Goal: Transaction & Acquisition: Purchase product/service

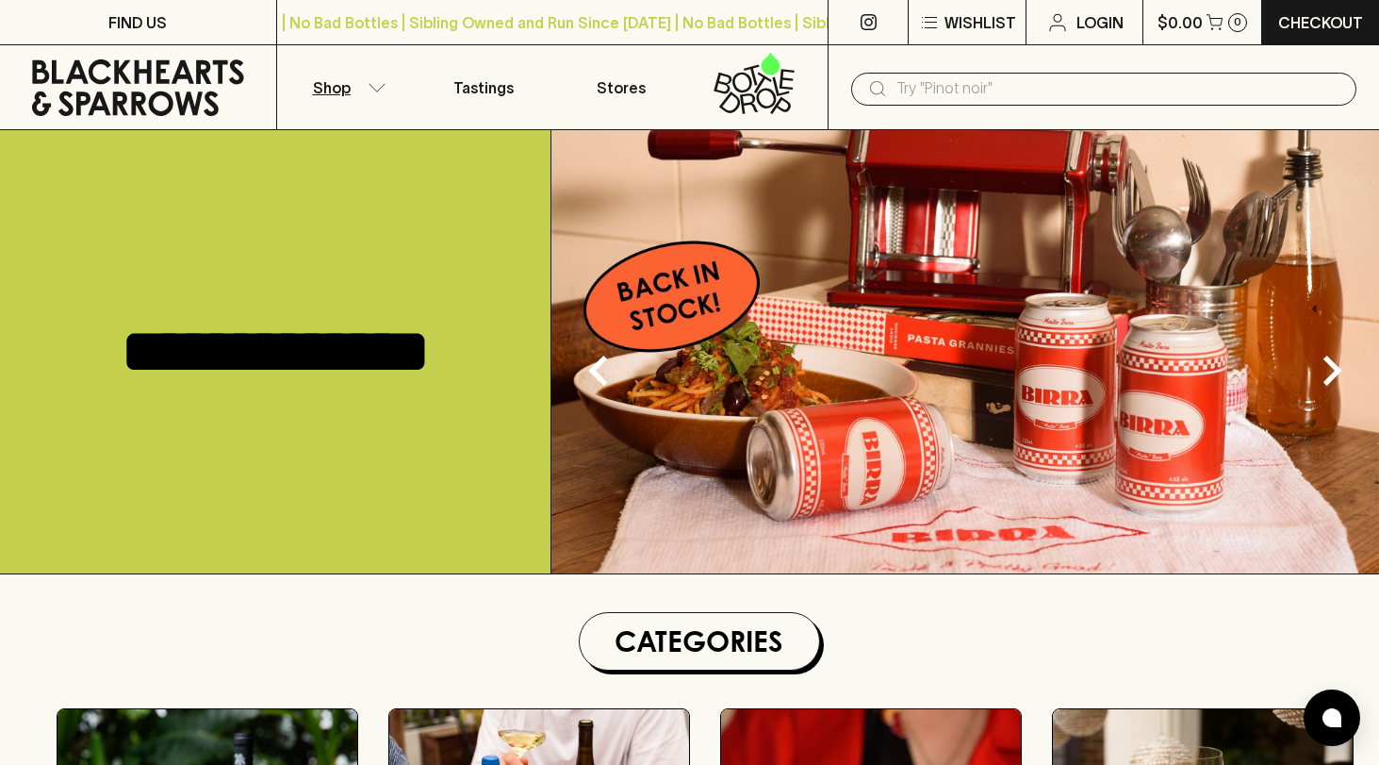
click at [371, 100] on button "Shop" at bounding box center [346, 87] width 138 height 84
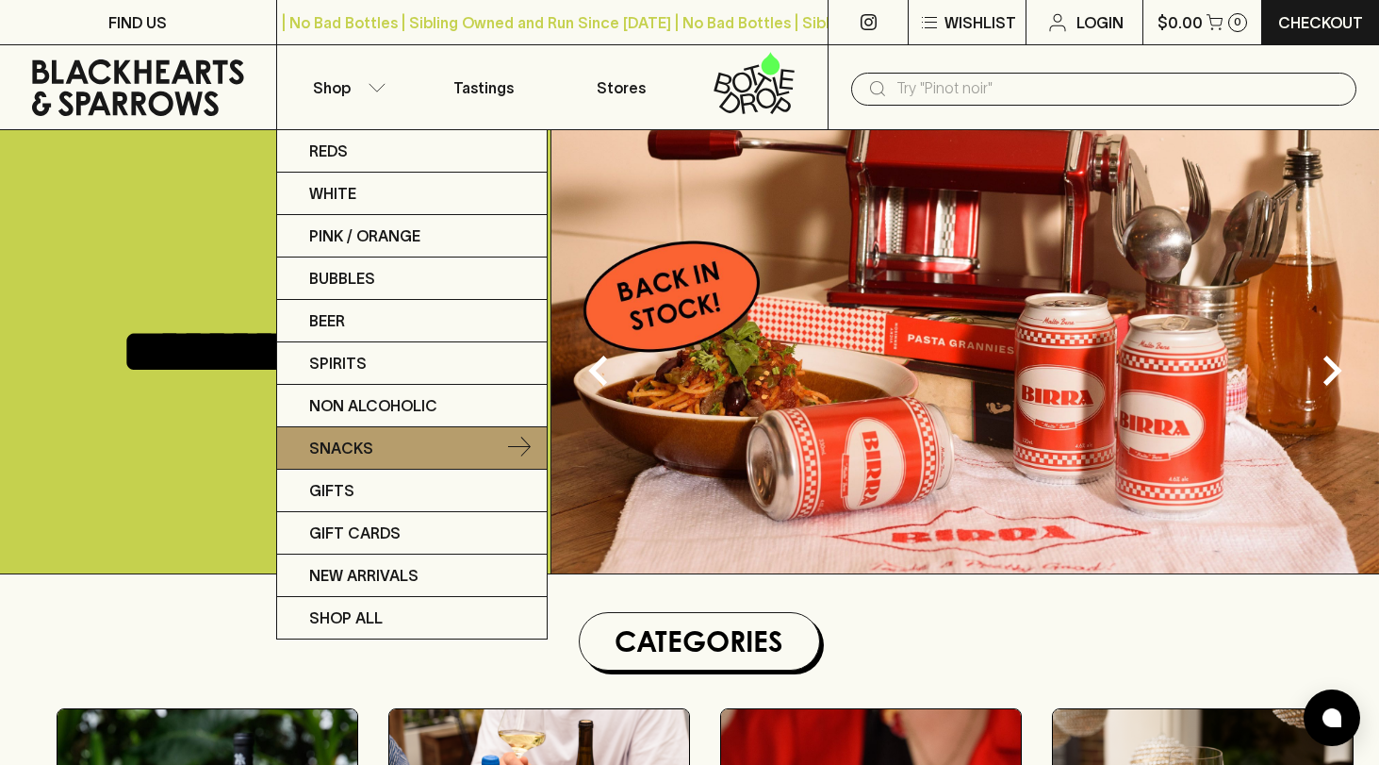
click at [359, 459] on link "Snacks" at bounding box center [412, 448] width 270 height 42
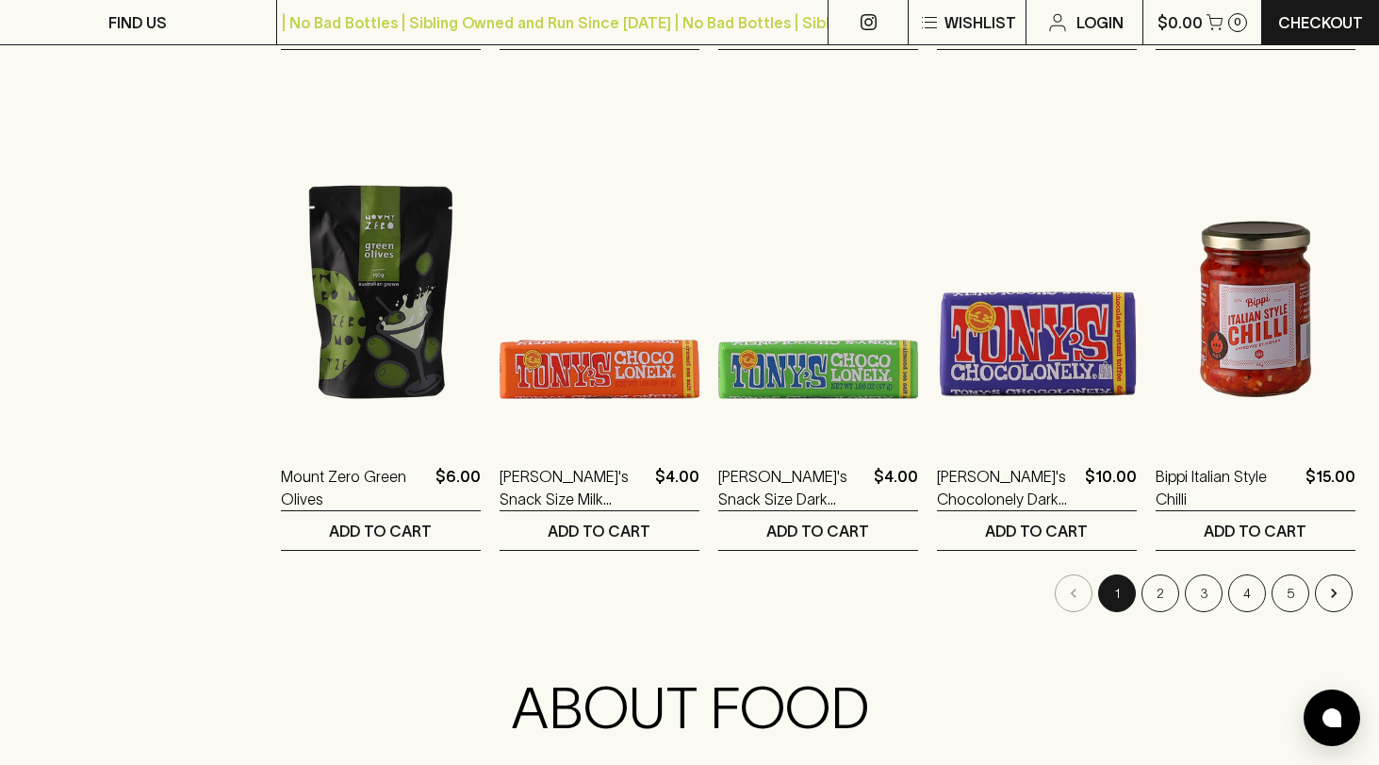
scroll to position [1936, 0]
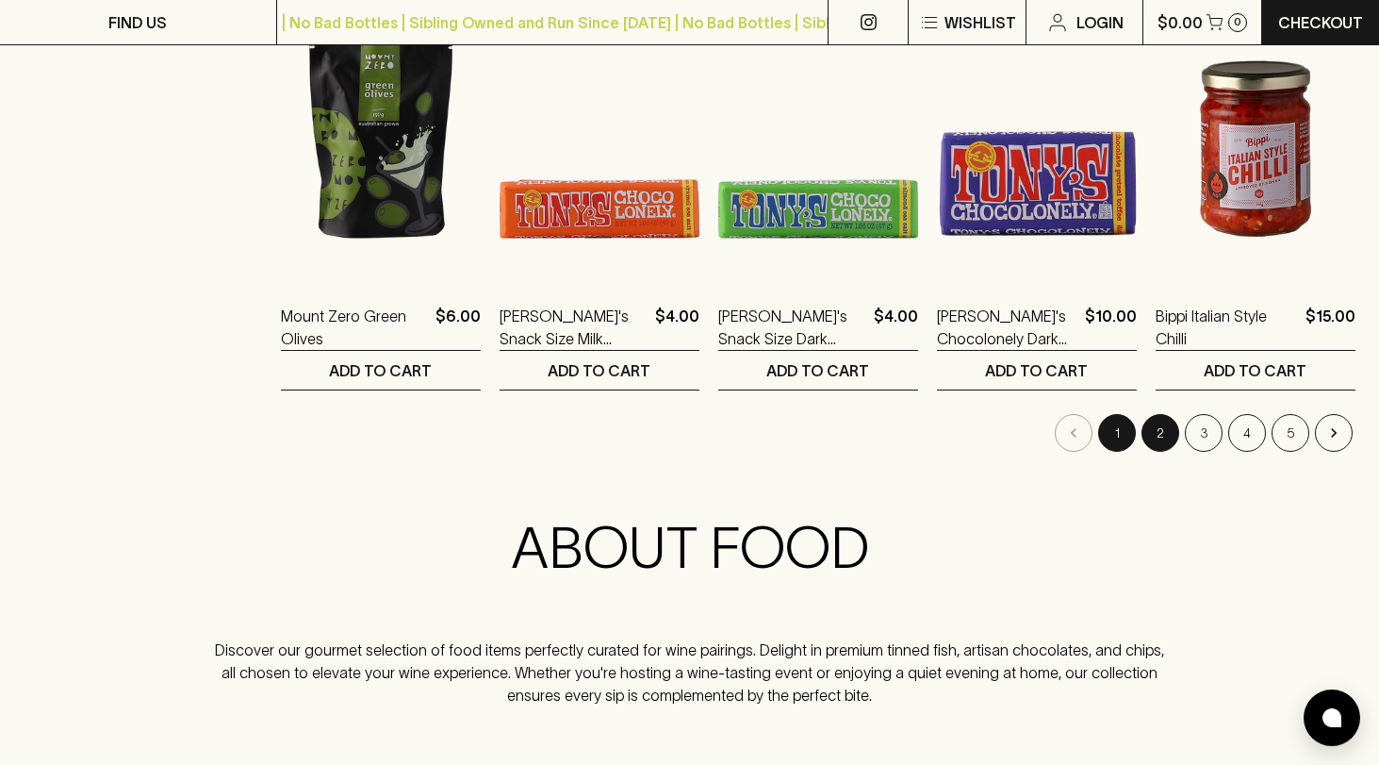
click at [1161, 426] on button "2" at bounding box center [1161, 433] width 38 height 38
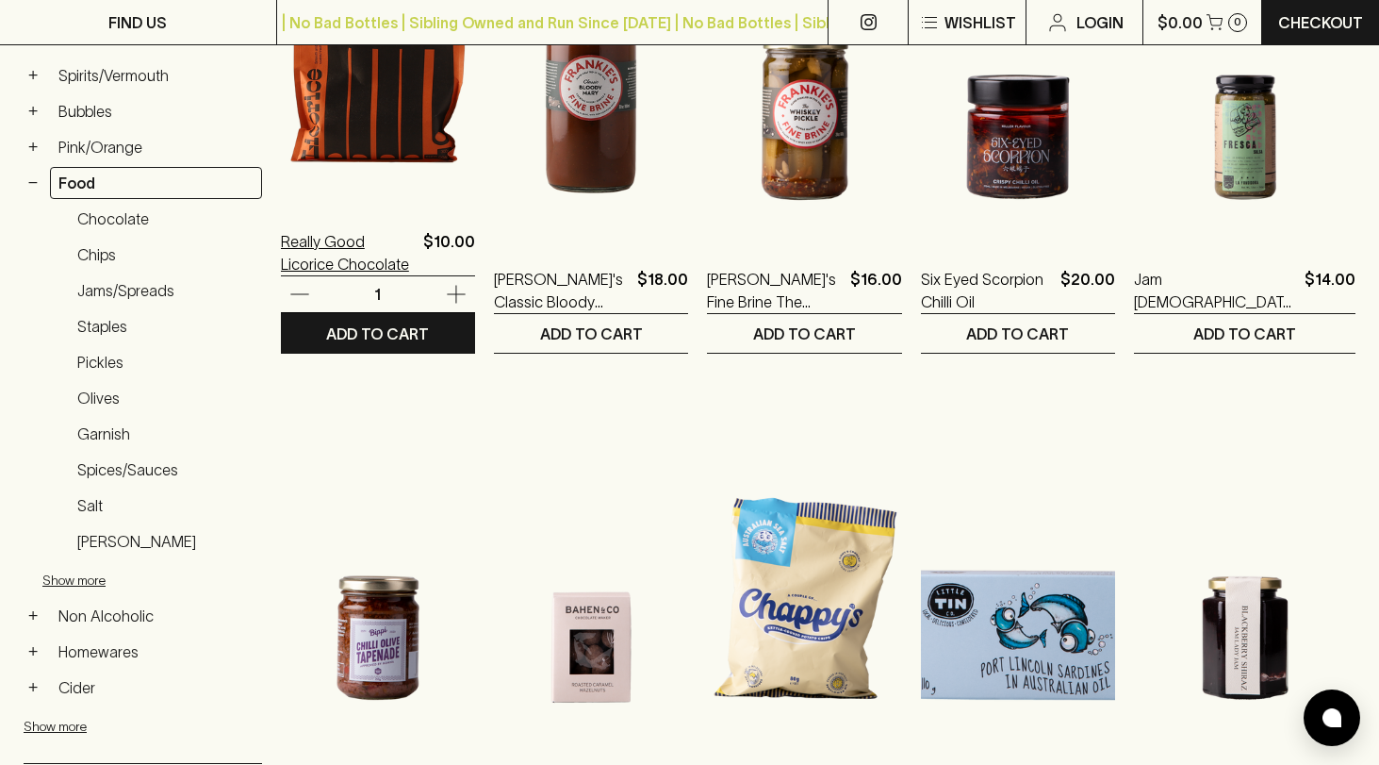
scroll to position [502, 0]
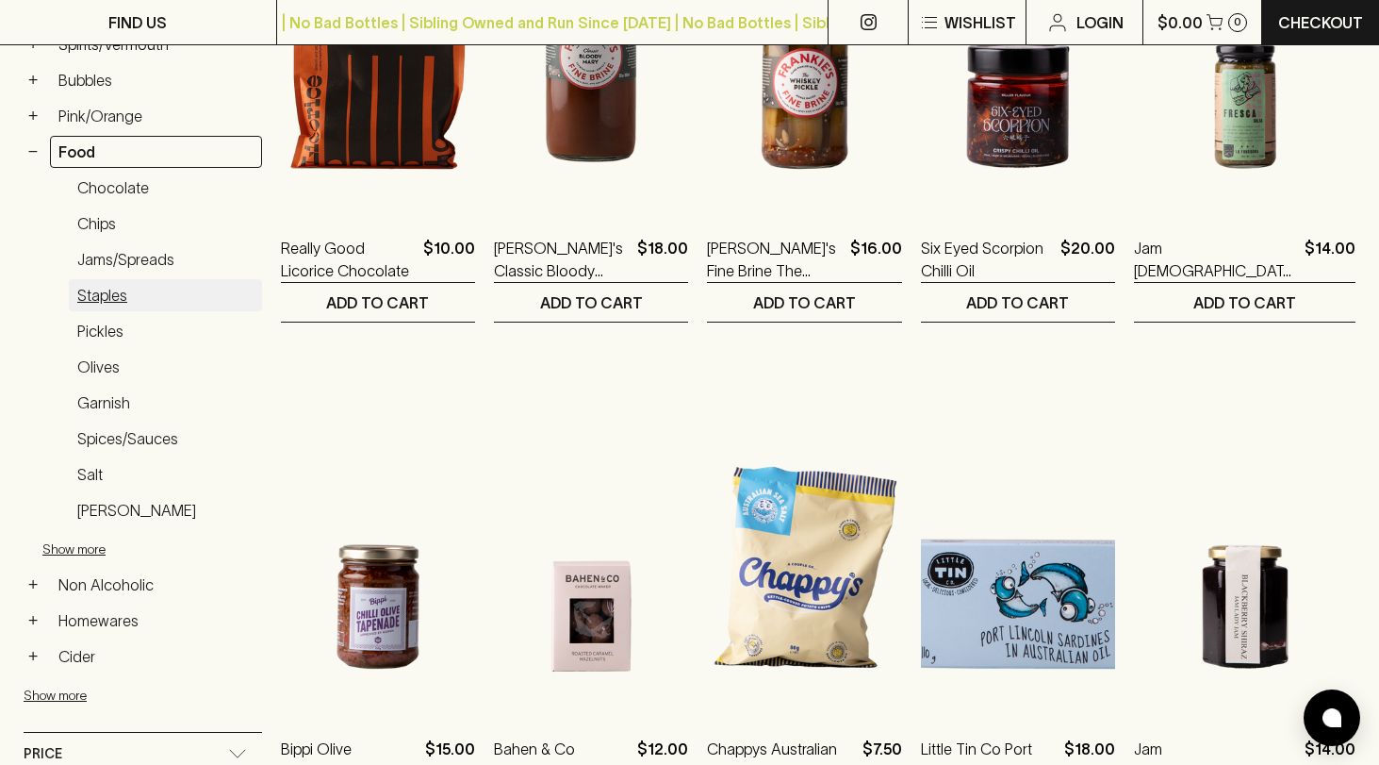
click at [102, 288] on link "Staples" at bounding box center [165, 295] width 193 height 32
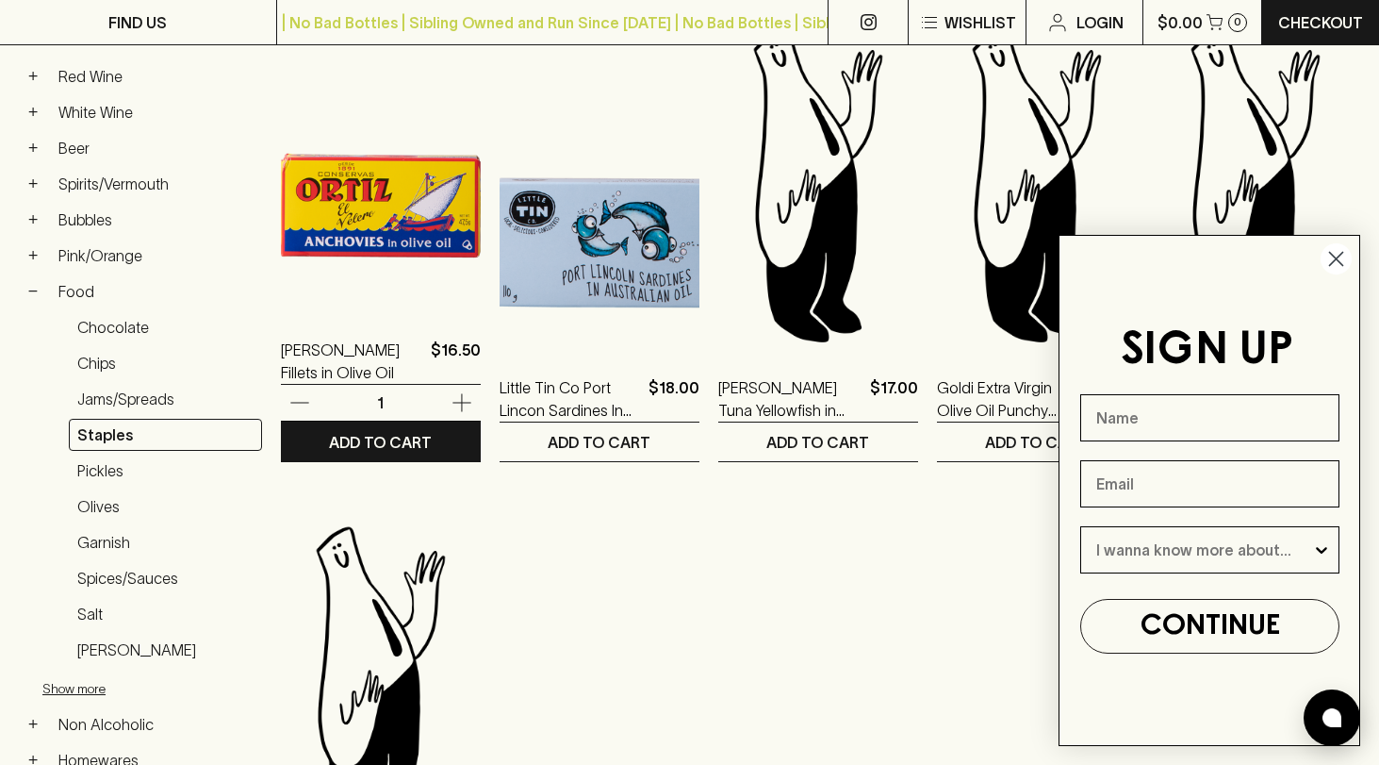
scroll to position [341, 0]
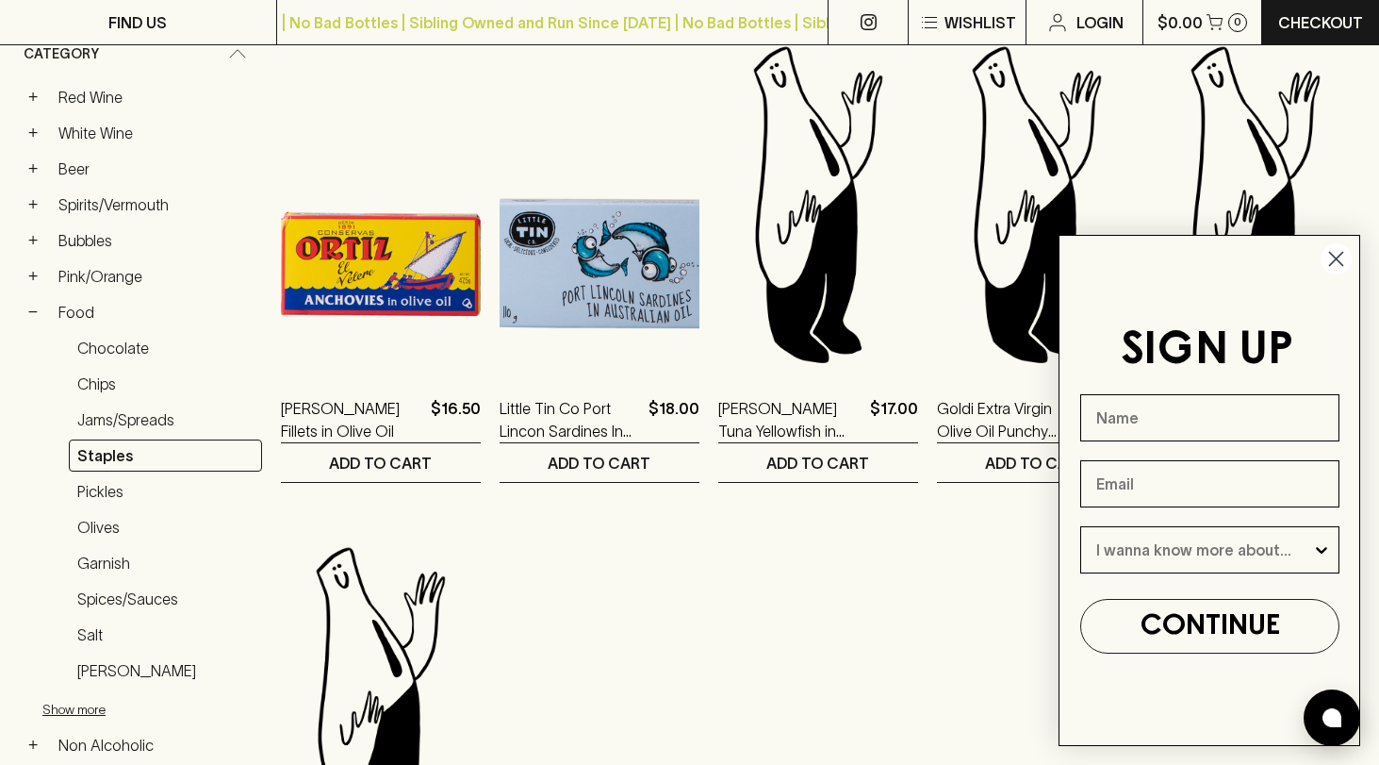
click at [626, 579] on ol "[PERSON_NAME] Fillets in Olive Oil $16.50 1 ADD TO CART Little Tin Co Port Linc…" at bounding box center [818, 492] width 1075 height 983
click at [1339, 254] on circle "Close dialog" at bounding box center [1336, 258] width 31 height 31
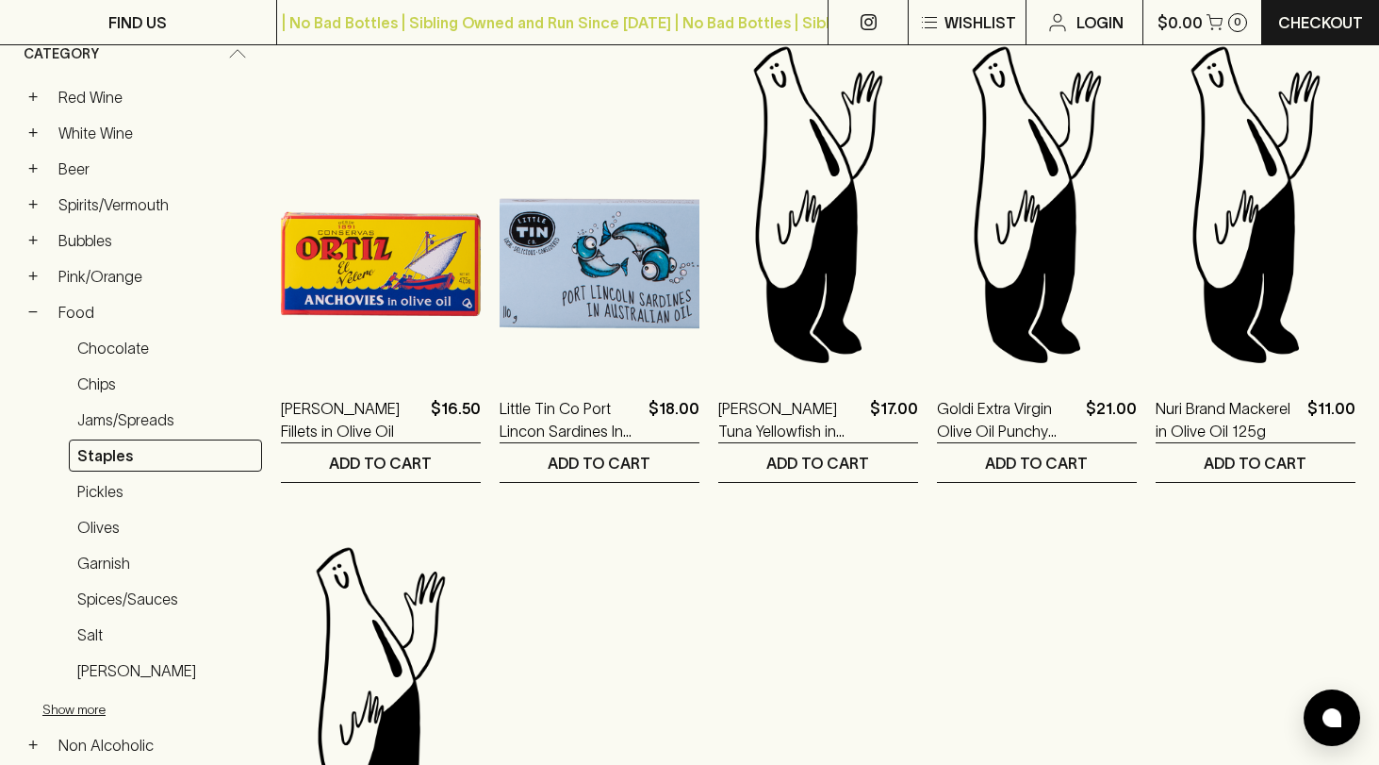
click at [898, 618] on ol "[PERSON_NAME] Fillets in Olive Oil $16.50 1 ADD TO CART Little Tin Co Port Linc…" at bounding box center [818, 492] width 1075 height 983
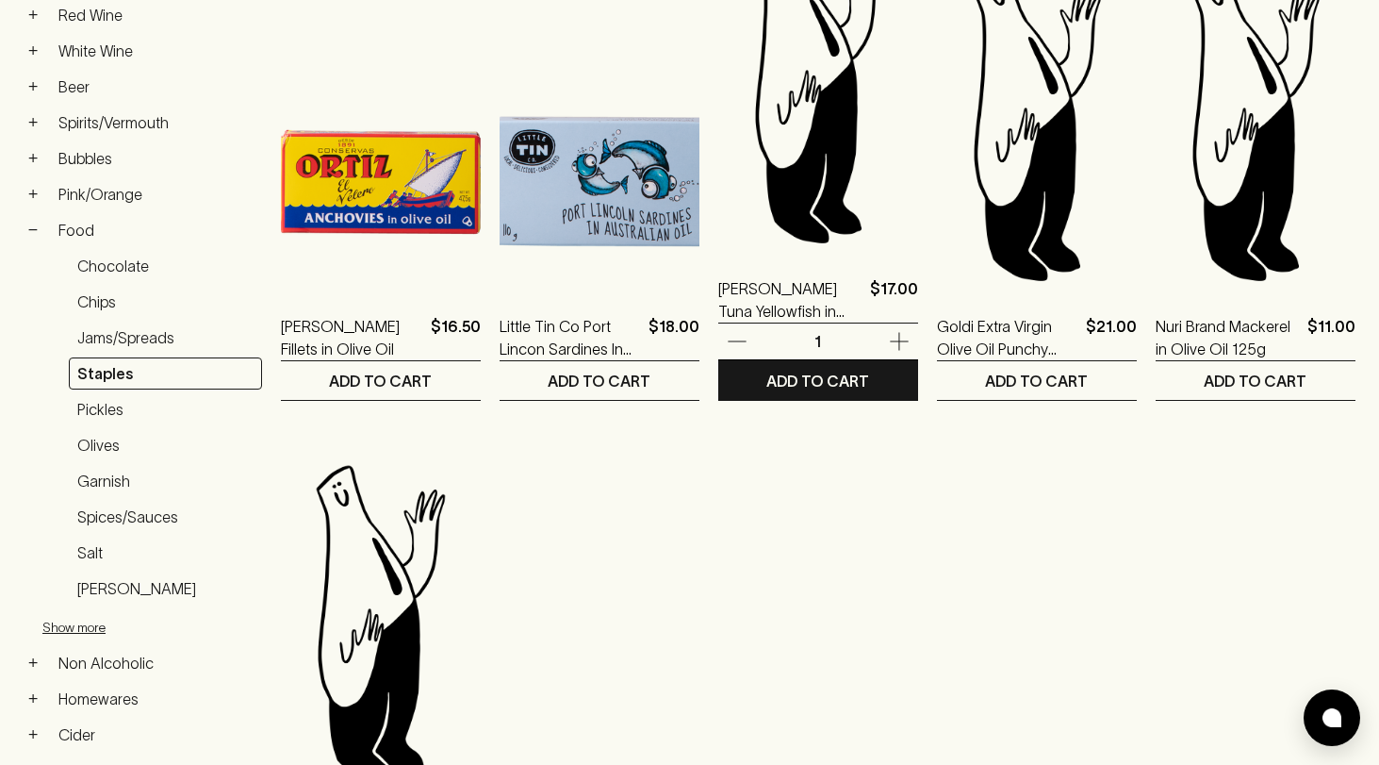
scroll to position [0, 0]
